Goal: Navigation & Orientation: Go to known website

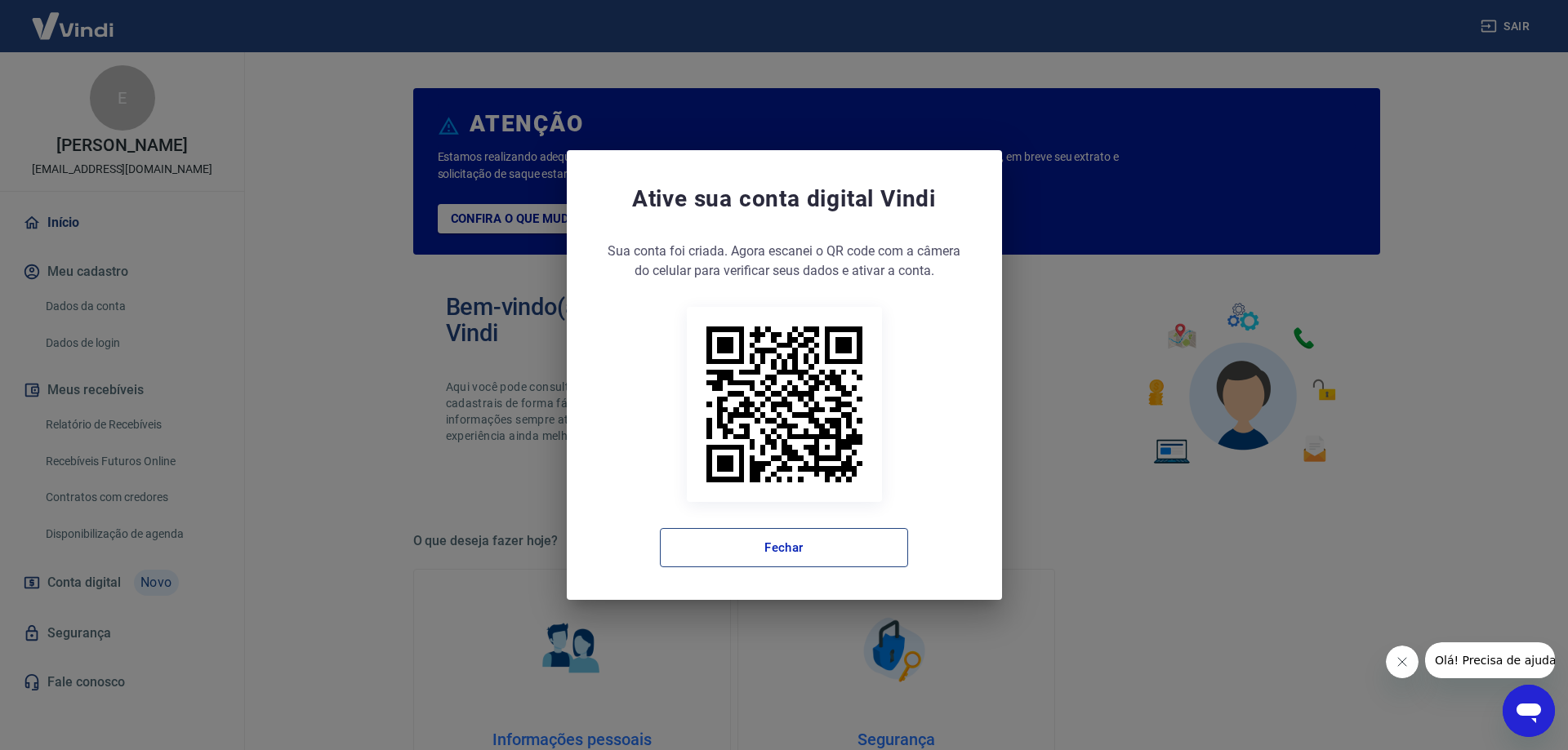
click at [767, 530] on button "Fechar" at bounding box center [783, 547] width 248 height 40
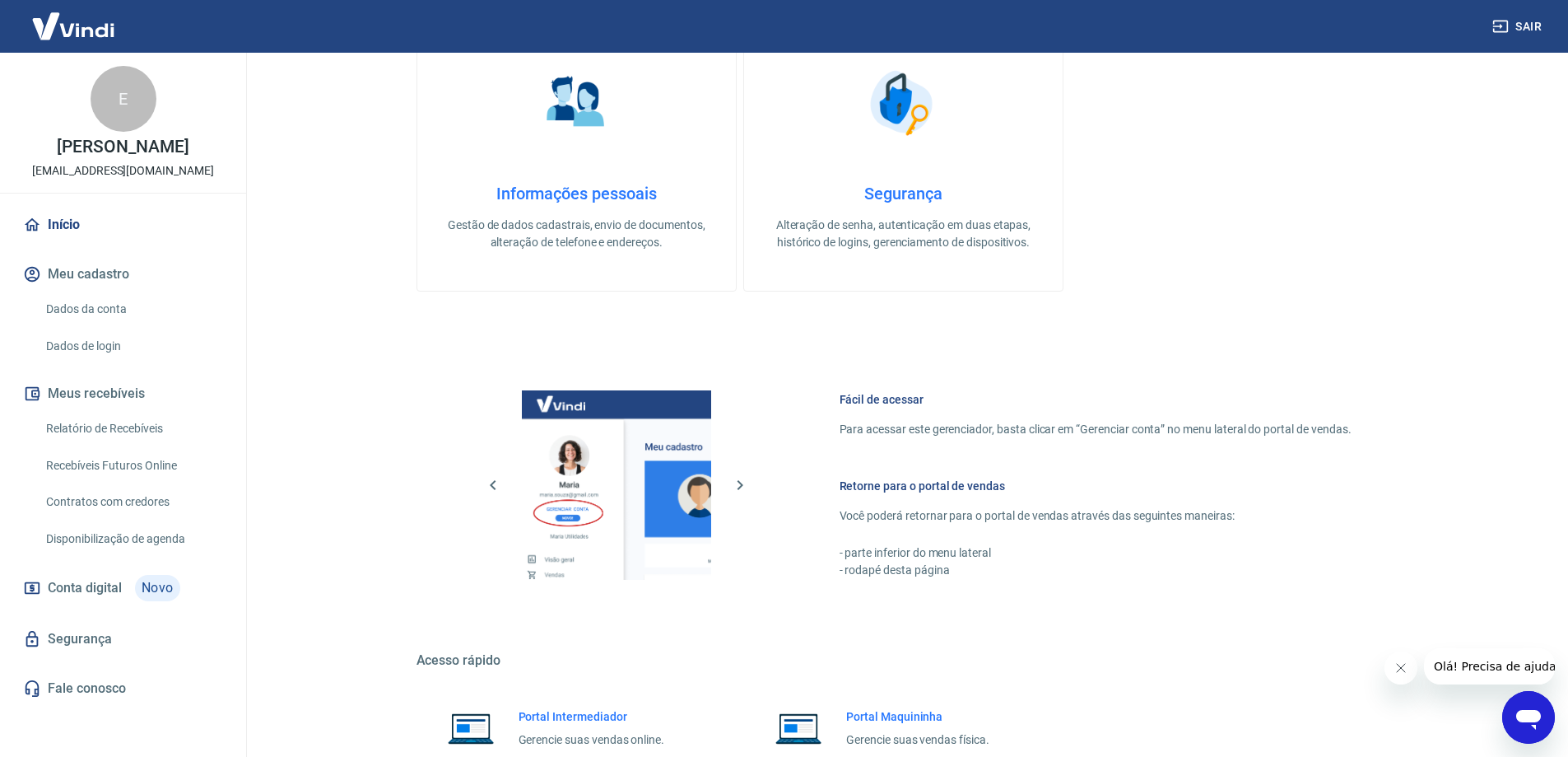
scroll to position [698, 0]
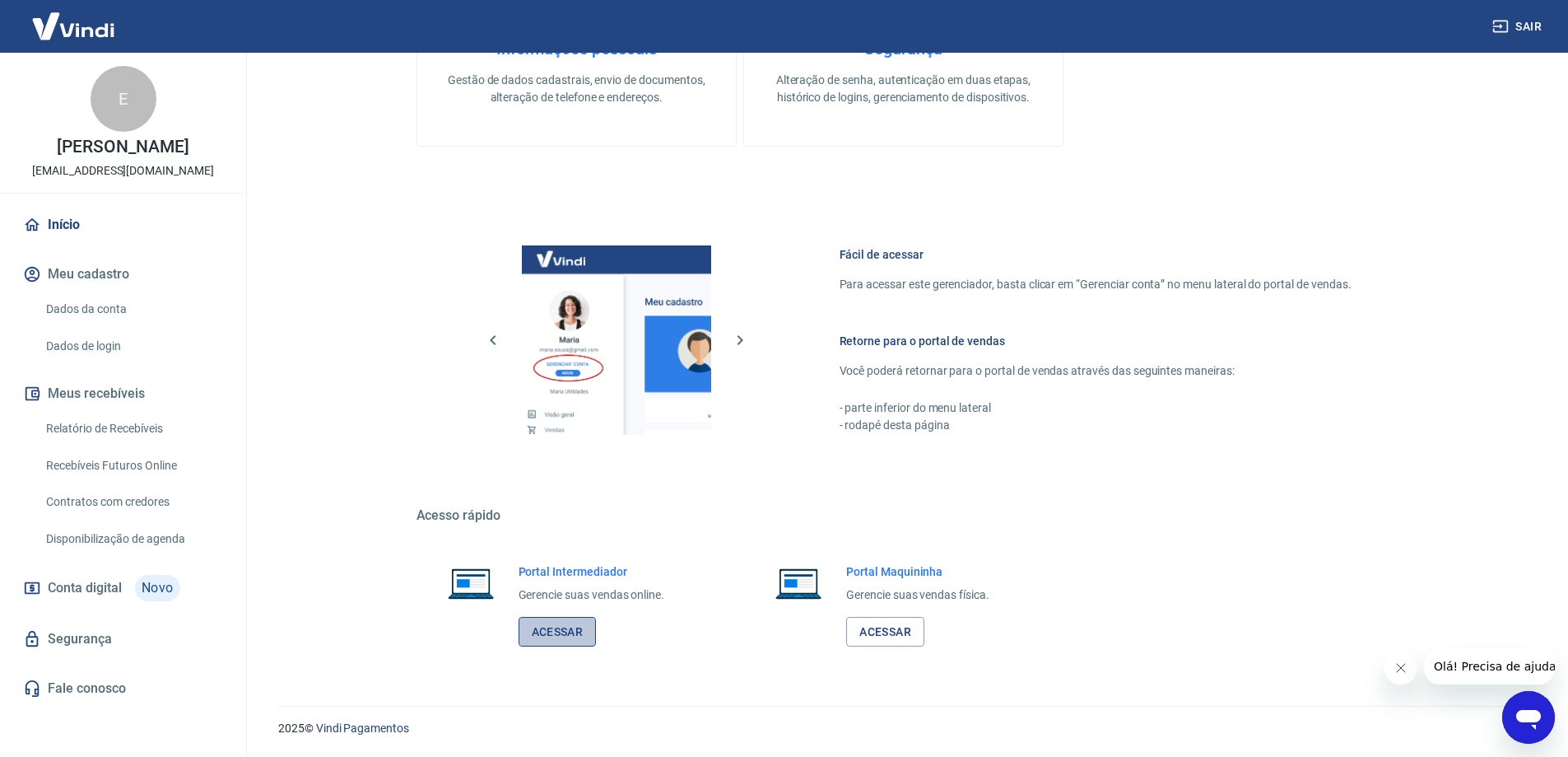
click at [560, 636] on link "Acessar" at bounding box center [557, 632] width 78 height 31
